Goal: Task Accomplishment & Management: Manage account settings

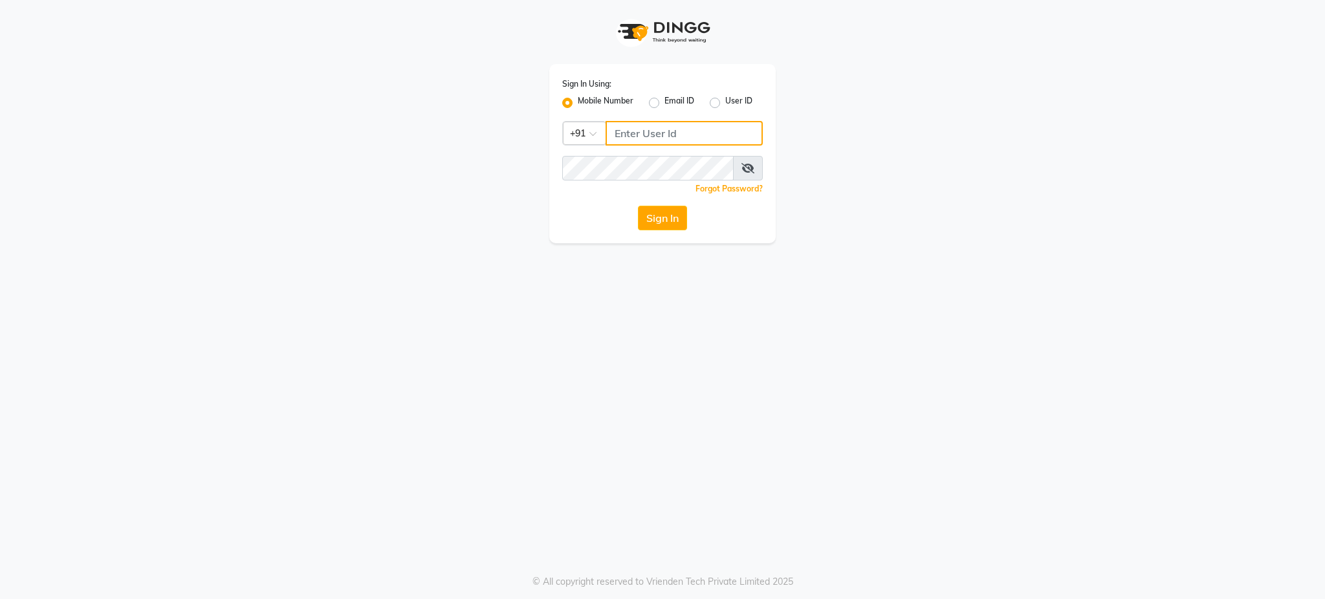
click at [683, 135] on input "Username" at bounding box center [684, 133] width 157 height 25
type input "8356935626"
click at [748, 169] on icon at bounding box center [747, 168] width 13 height 10
click at [638, 206] on button "Sign In" at bounding box center [662, 218] width 49 height 25
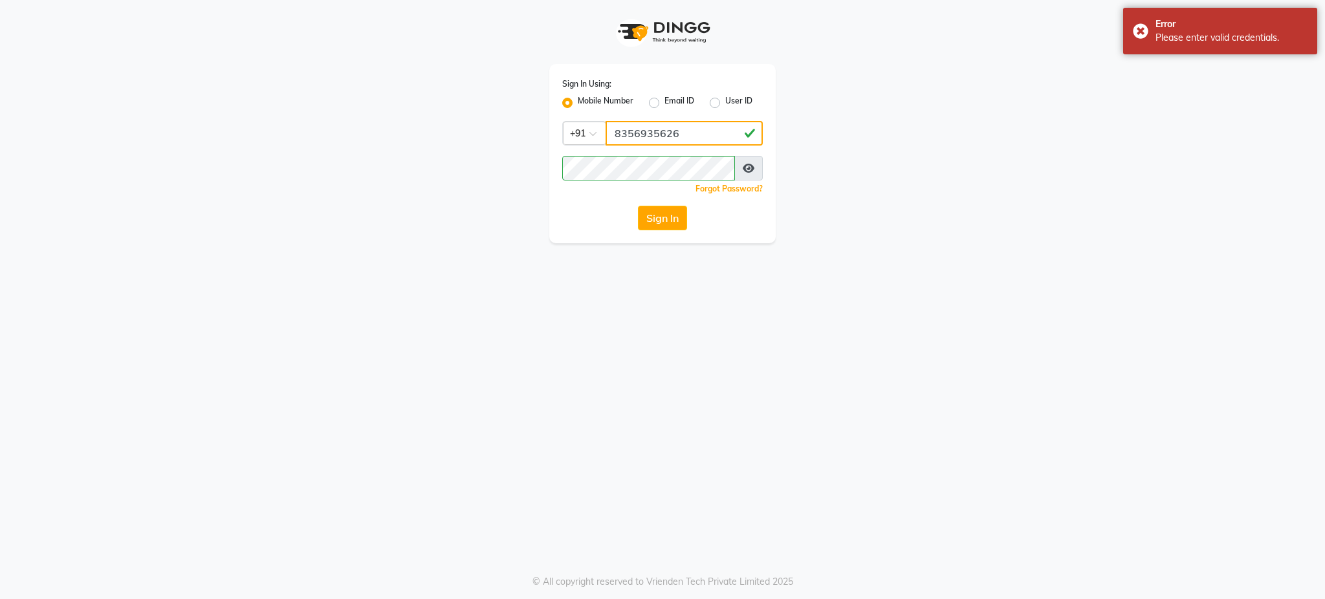
click at [690, 138] on input "8356935626" at bounding box center [684, 133] width 157 height 25
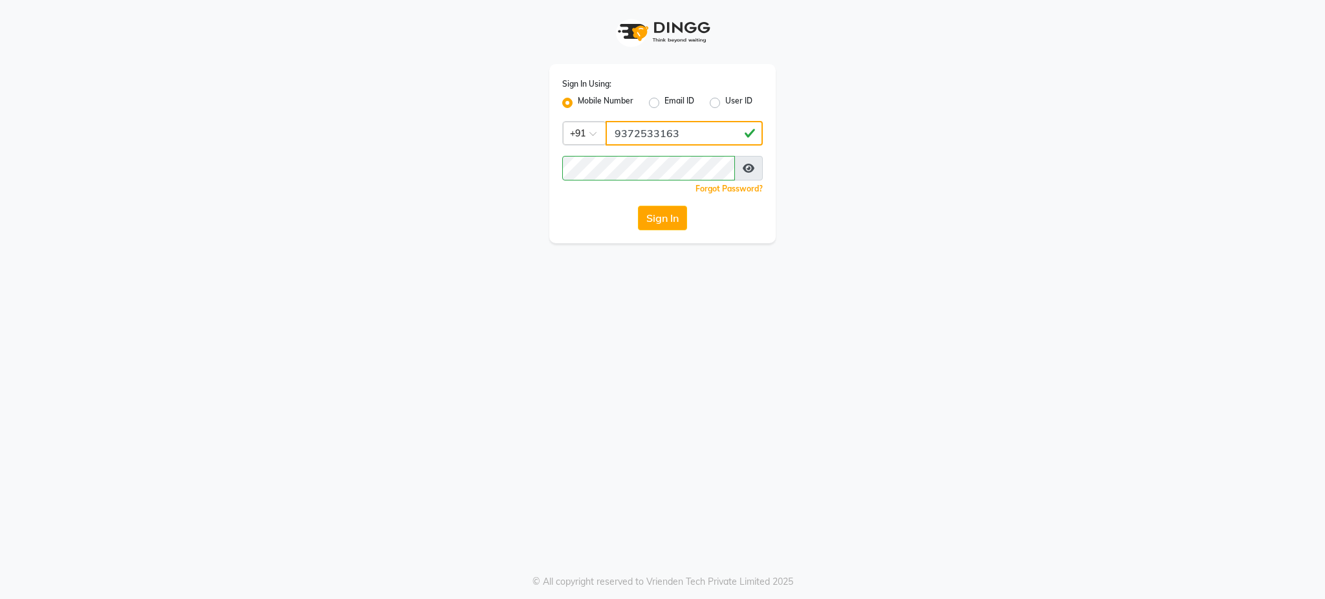
type input "9372533163"
click at [638, 206] on button "Sign In" at bounding box center [662, 218] width 49 height 25
